Goal: Task Accomplishment & Management: Manage account settings

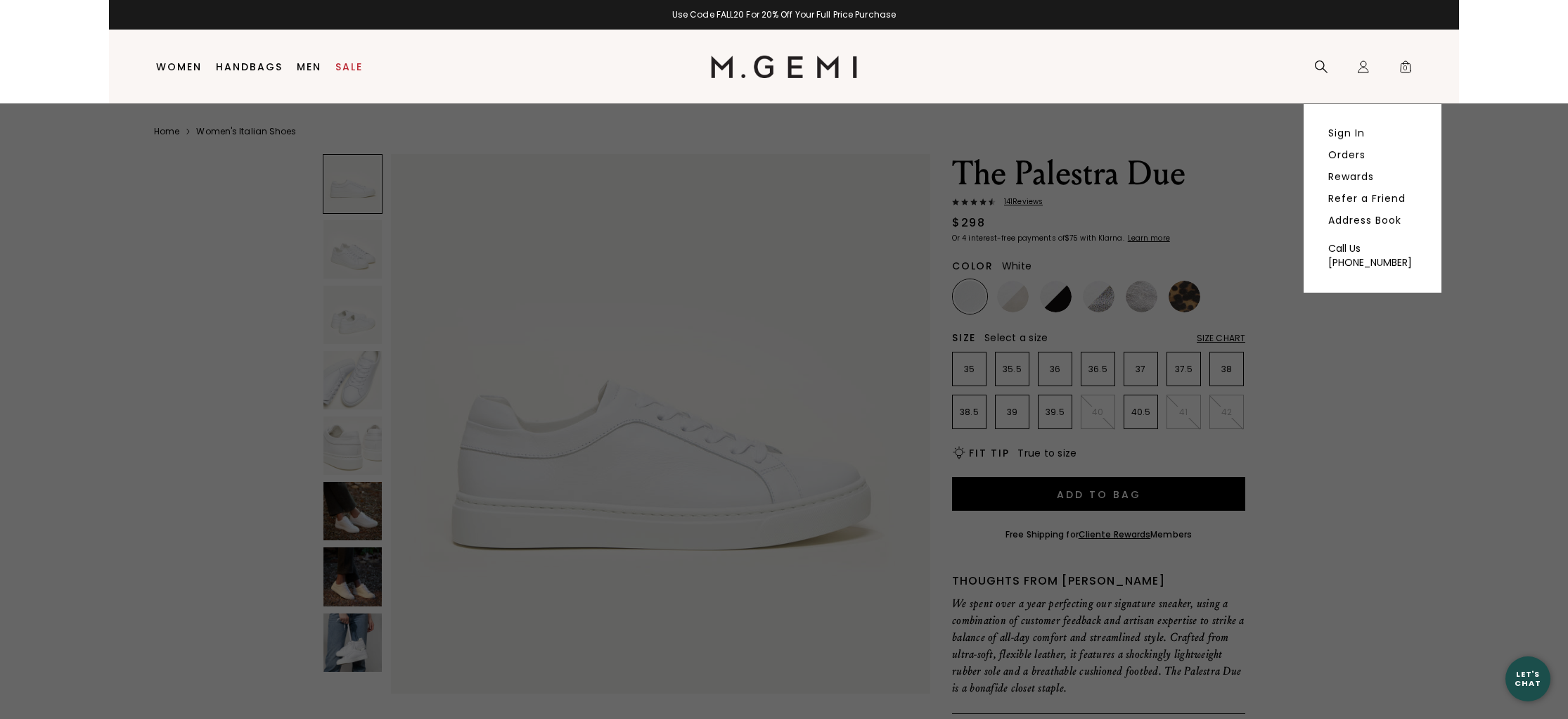
click at [1346, 149] on link "Orders" at bounding box center [1346, 154] width 37 height 13
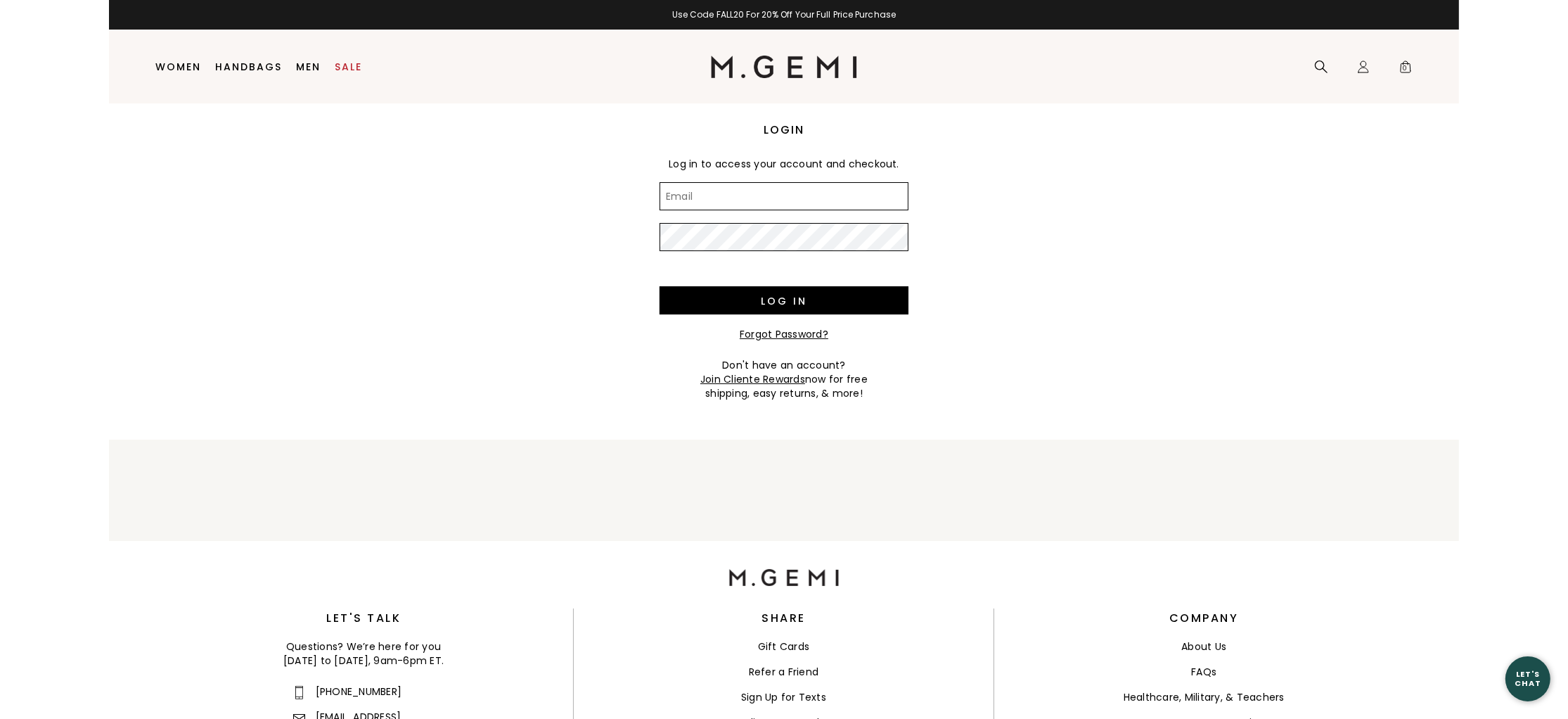
click at [712, 203] on input "Email" at bounding box center [784, 196] width 249 height 28
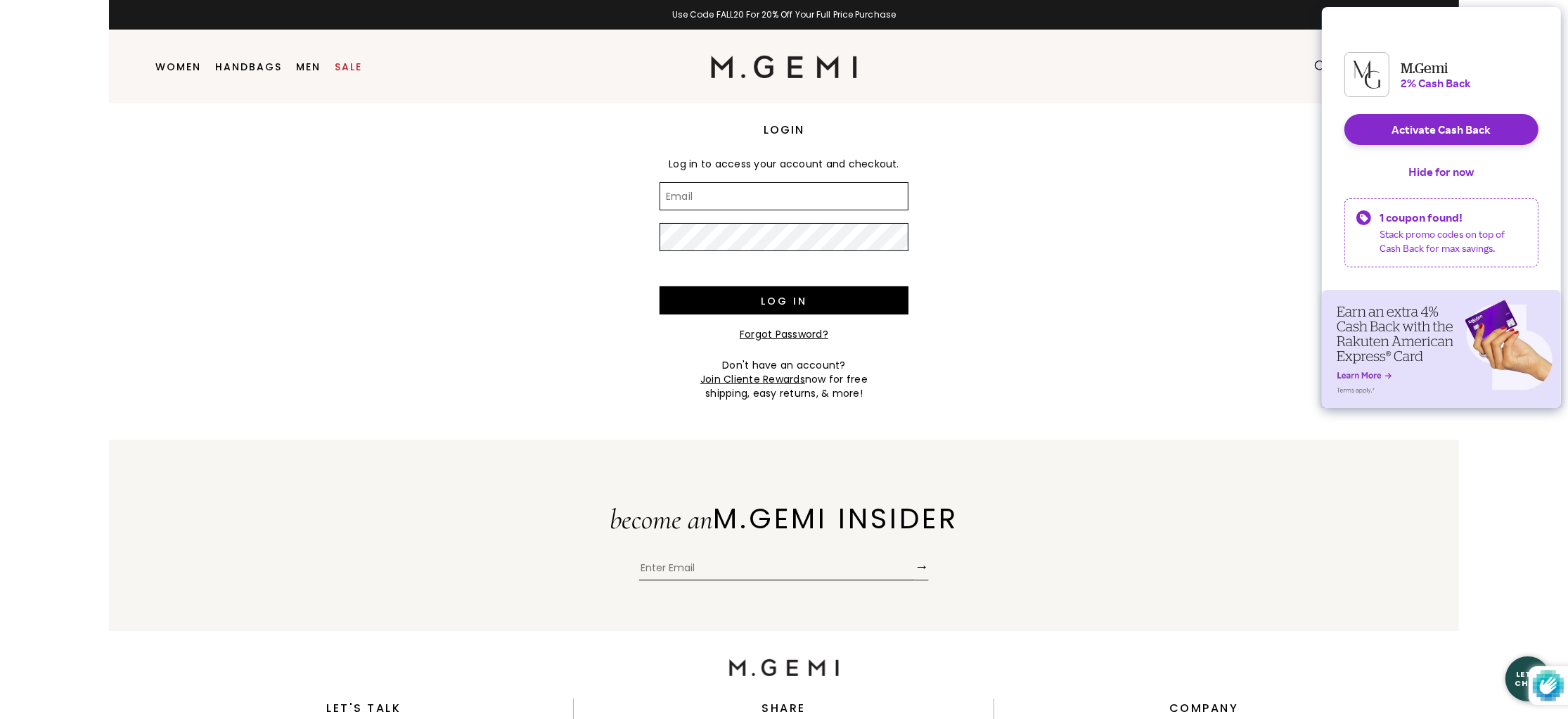
click at [810, 197] on input "Email" at bounding box center [784, 196] width 249 height 28
type input "migdasalazar@hotmail.com"
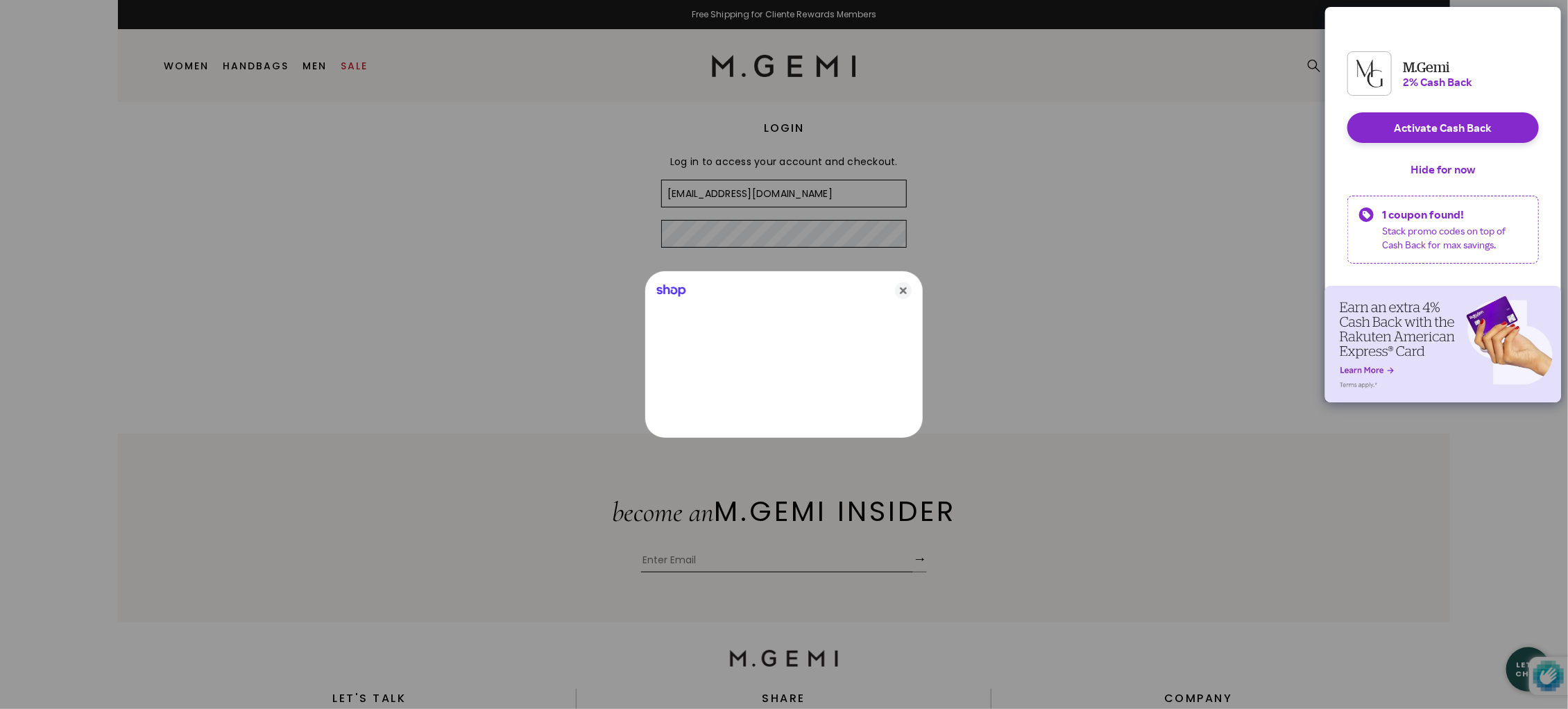
click at [741, 232] on div at bounding box center [784, 354] width 1568 height 709
click at [902, 289] on icon "Close" at bounding box center [903, 290] width 17 height 17
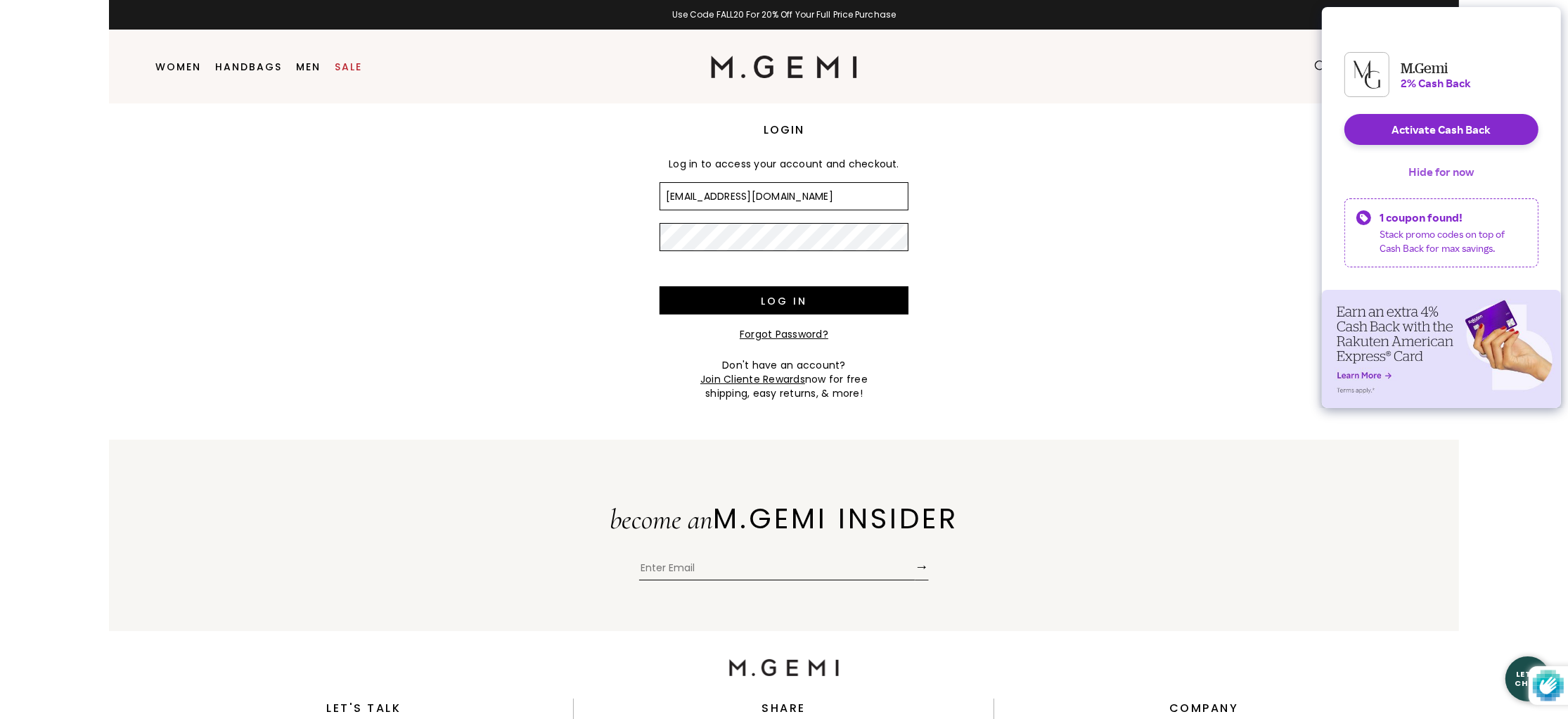
click at [1418, 186] on button "Hide for now" at bounding box center [1442, 171] width 87 height 31
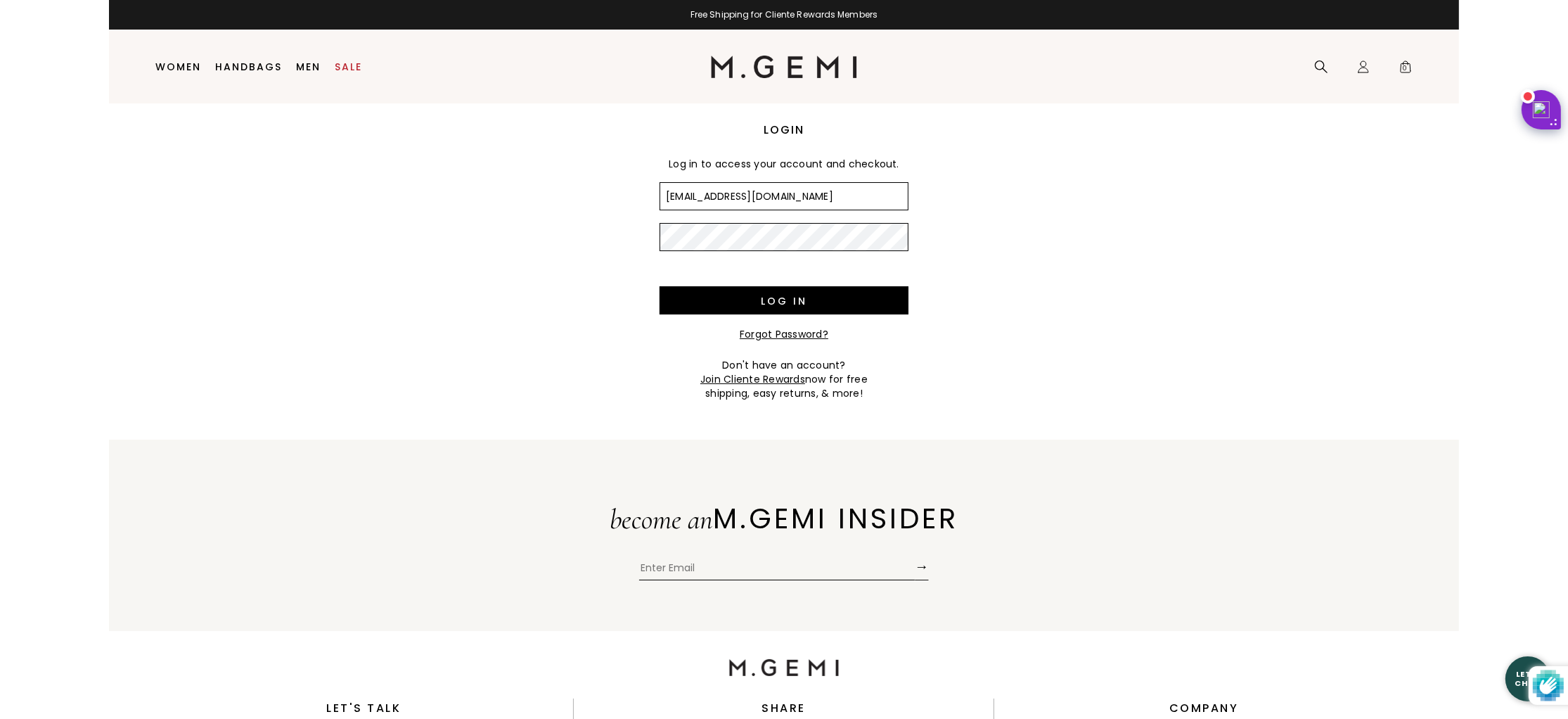
click at [780, 335] on link "Forgot Password?" at bounding box center [784, 334] width 88 height 14
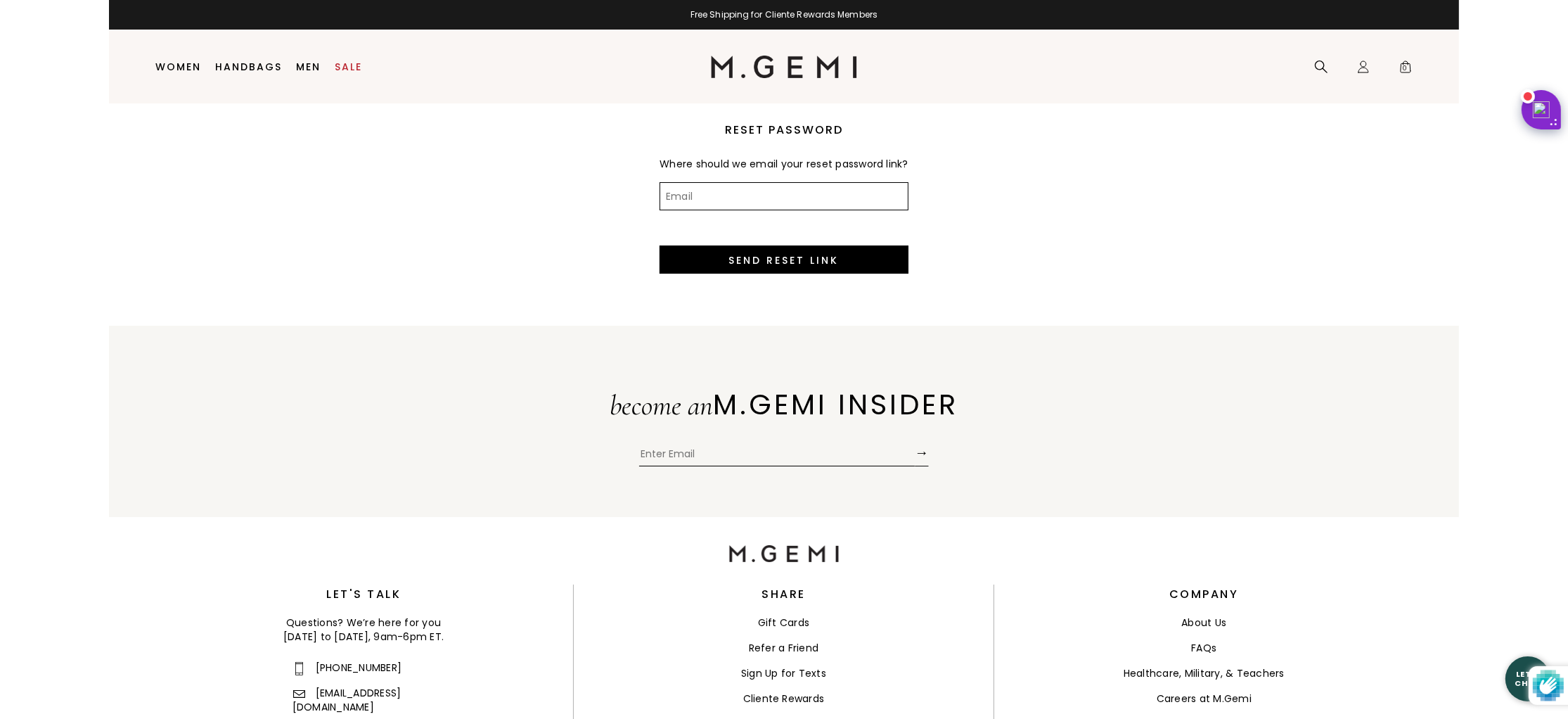
click at [707, 210] on input "Email" at bounding box center [784, 196] width 249 height 28
click at [714, 210] on input "Email" at bounding box center [784, 196] width 249 height 28
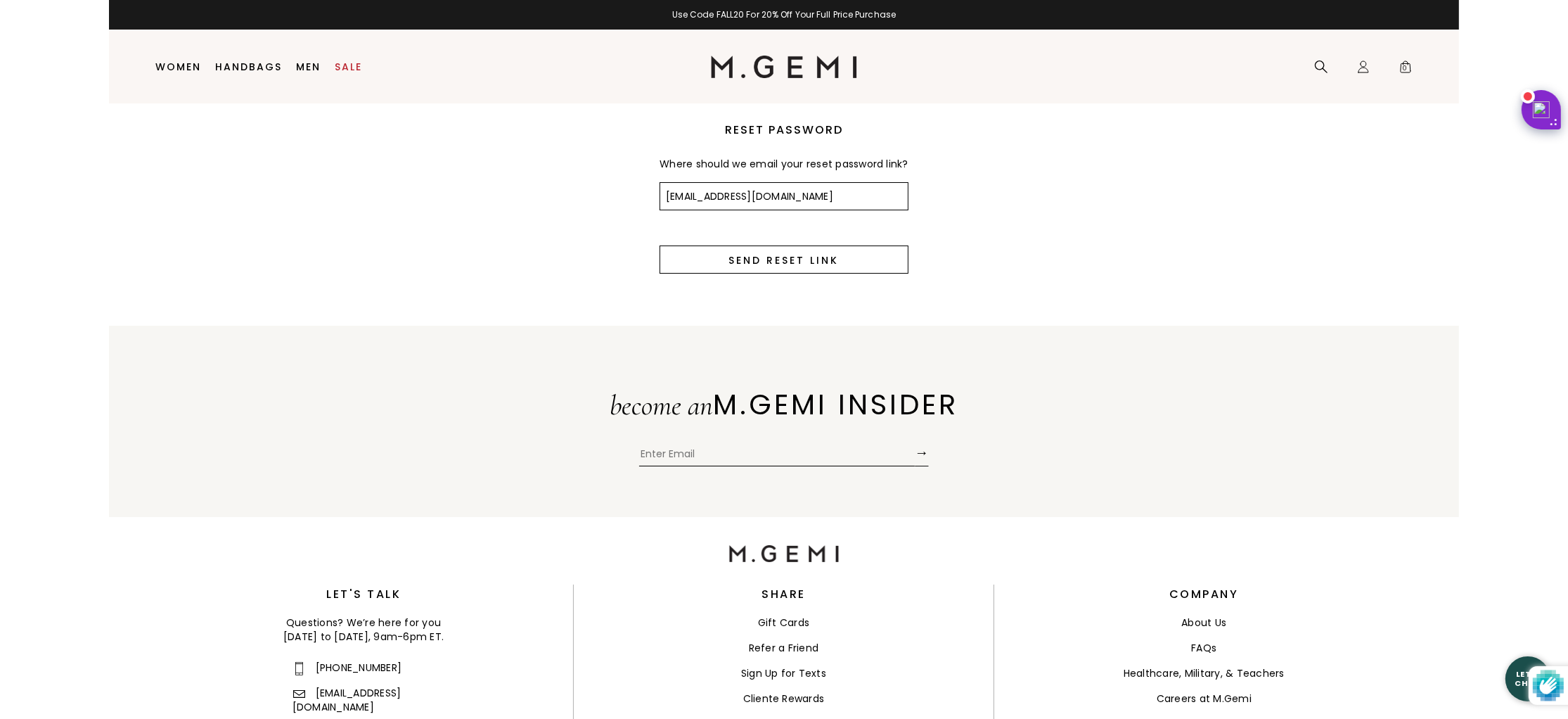
type input "migdasalazar@hotmail.com"
click at [760, 273] on input "Send Reset Link" at bounding box center [784, 260] width 249 height 28
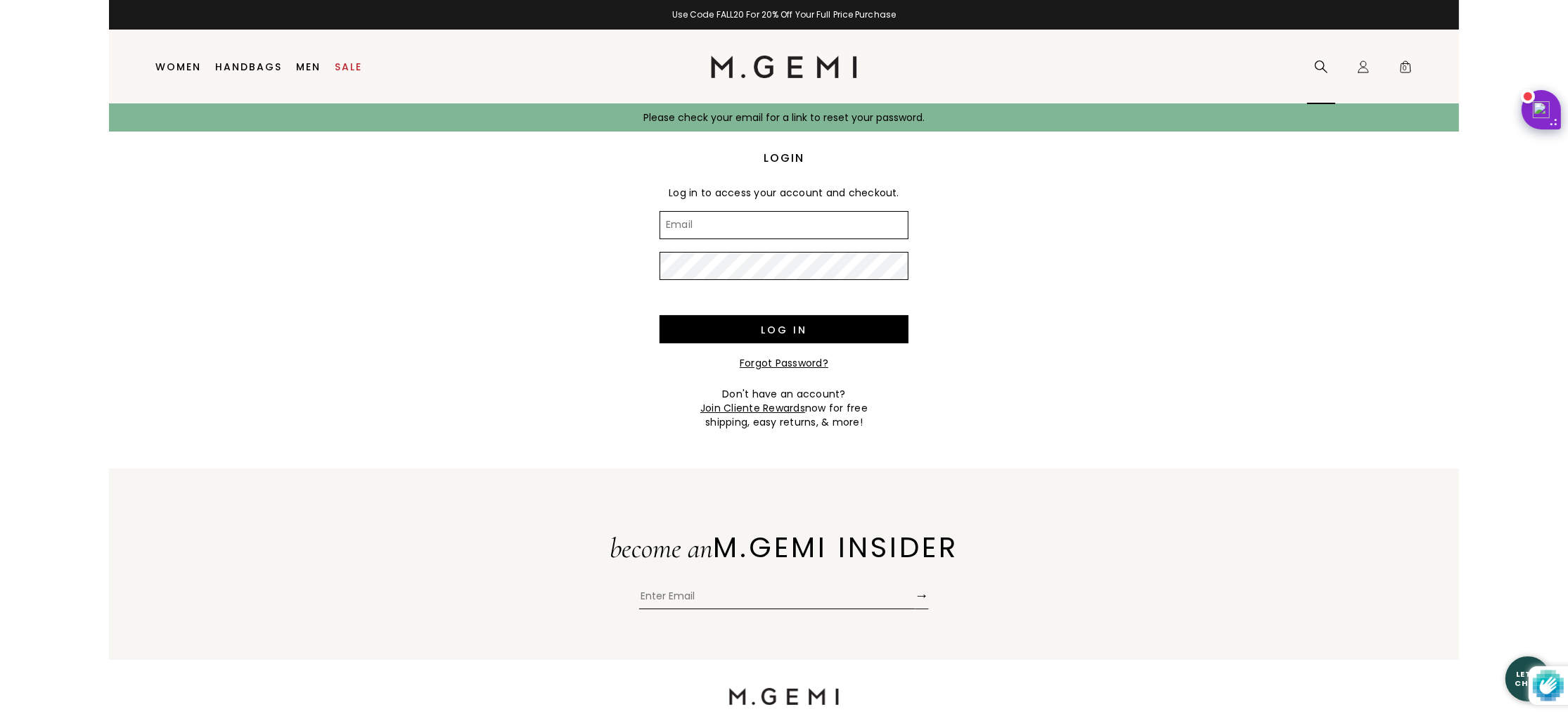
click at [1312, 64] on div "Search" at bounding box center [1321, 67] width 28 height 74
click at [1319, 67] on icon at bounding box center [1321, 67] width 14 height 14
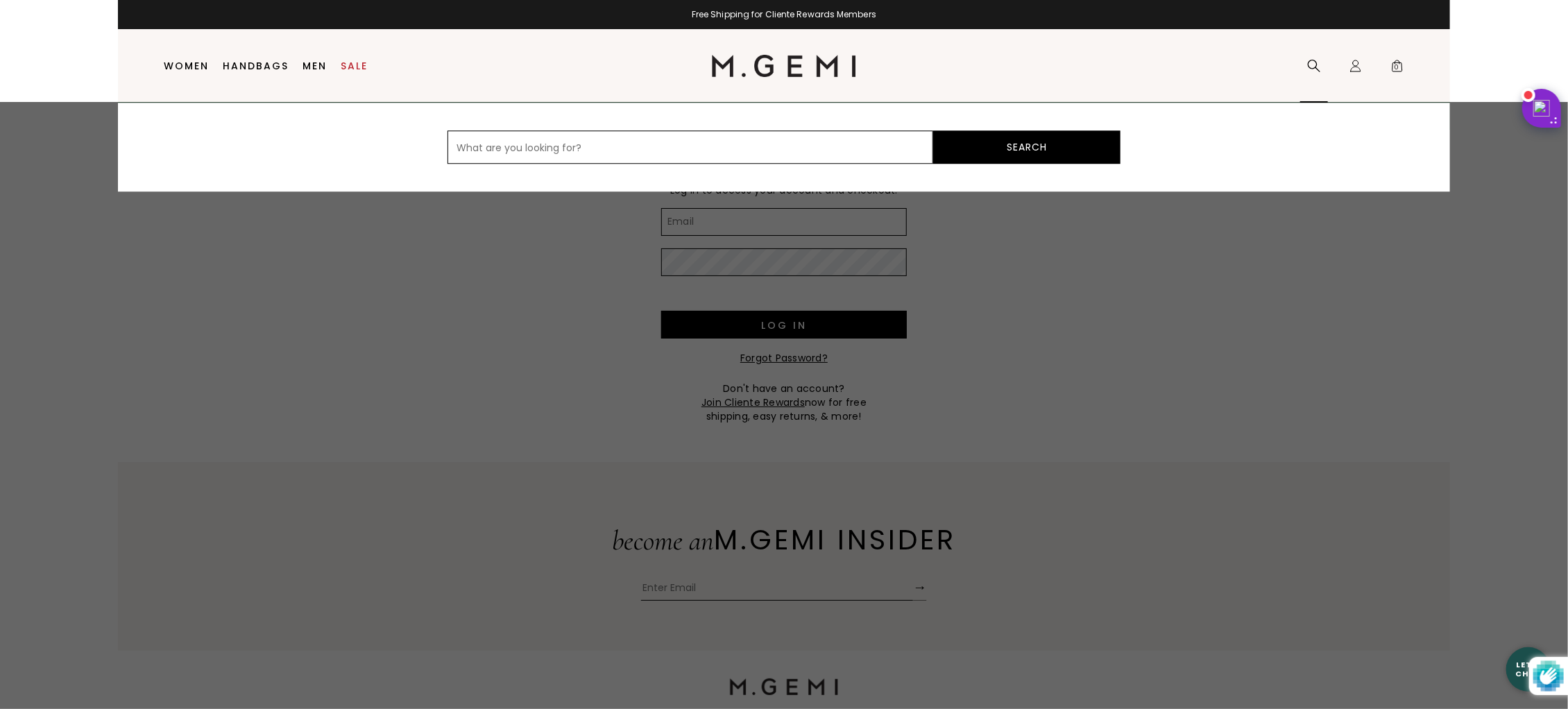
click at [755, 138] on input "text" at bounding box center [690, 147] width 486 height 33
type input "palestra alta"
click at [933, 130] on button "Search" at bounding box center [1026, 147] width 187 height 33
